Goal: Navigation & Orientation: Find specific page/section

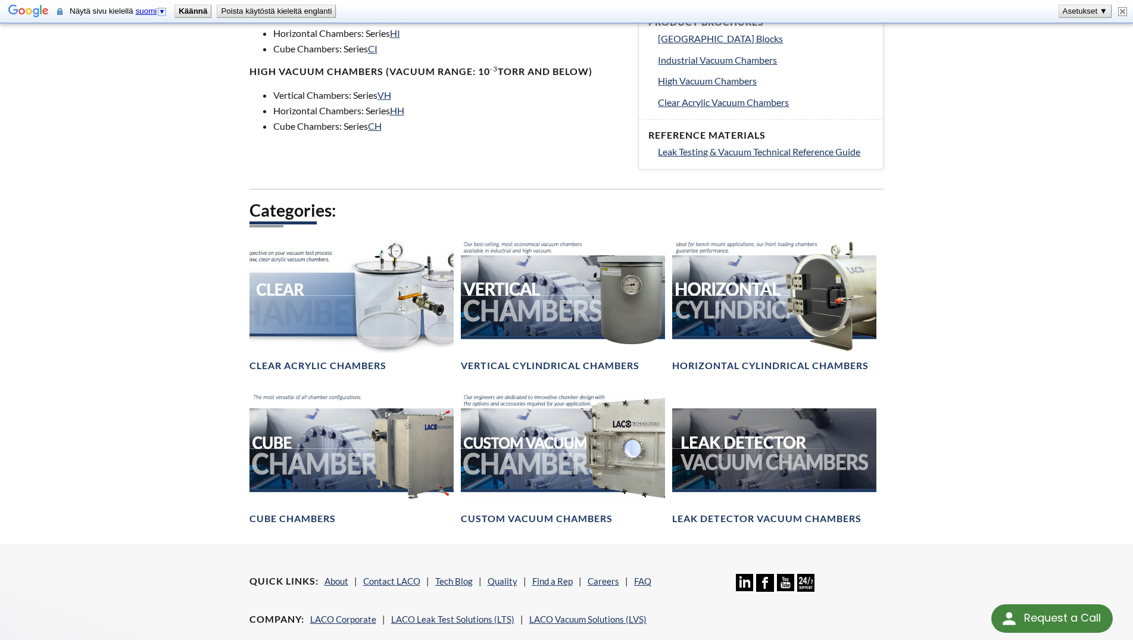
scroll to position [546, 0]
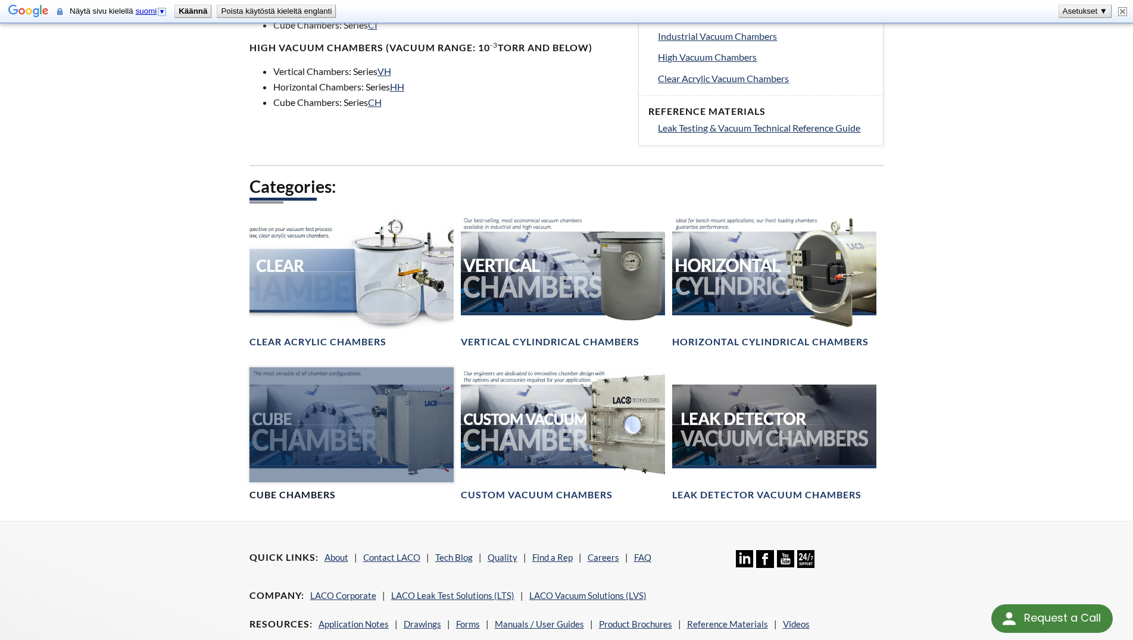
click at [305, 482] on link "Cube Chambers" at bounding box center [351, 434] width 204 height 134
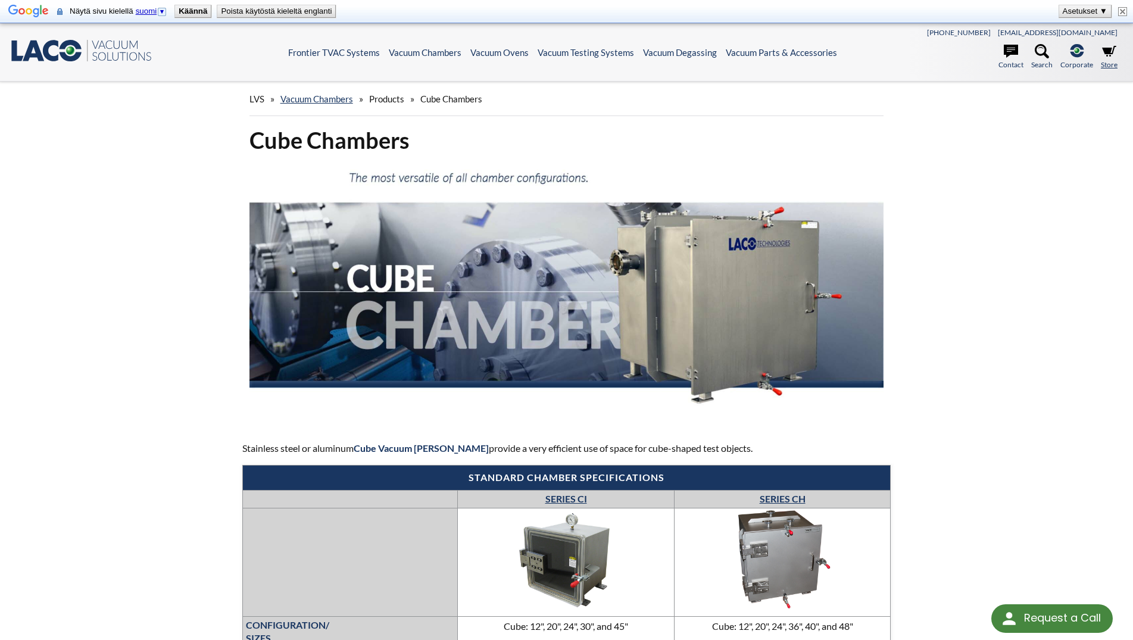
click at [1105, 65] on link "Store" at bounding box center [1109, 57] width 17 height 26
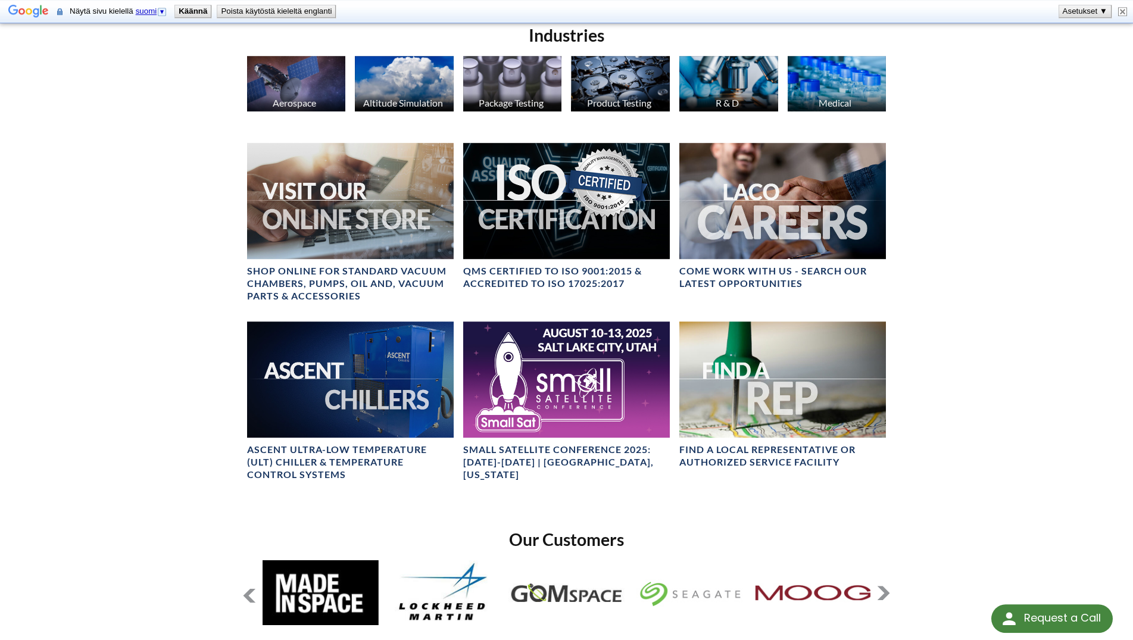
scroll to position [485, 0]
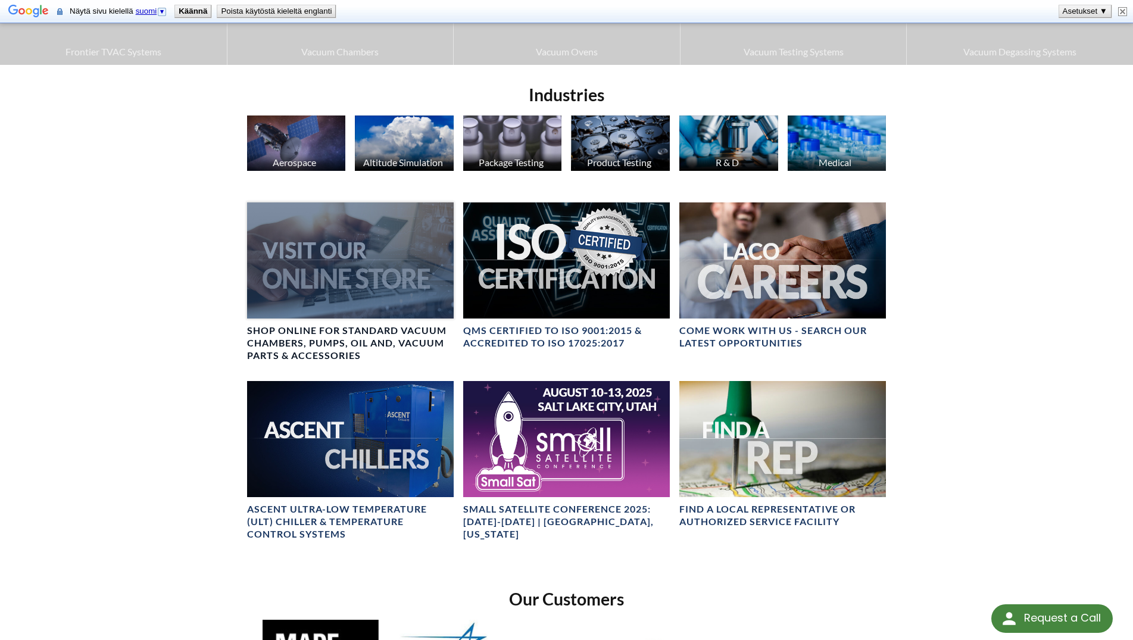
click at [347, 281] on div at bounding box center [350, 260] width 207 height 116
